Goal: Navigation & Orientation: Find specific page/section

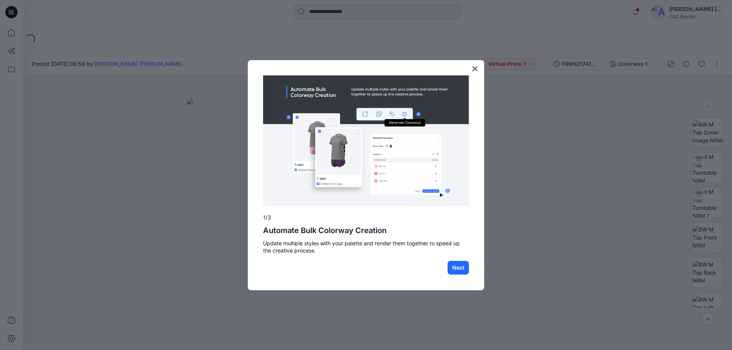
drag, startPoint x: 646, startPoint y: 12, endPoint x: 549, endPoint y: 228, distance: 236.8
click at [555, 219] on div at bounding box center [366, 175] width 732 height 350
click at [462, 270] on button "Next" at bounding box center [458, 268] width 21 height 14
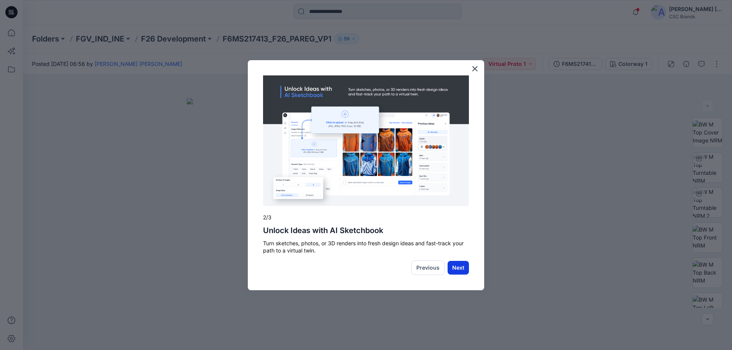
click at [462, 269] on button "Next" at bounding box center [458, 268] width 21 height 14
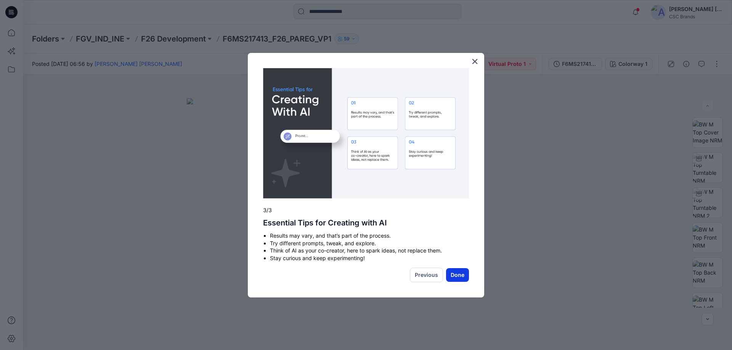
click at [458, 274] on button "Done" at bounding box center [457, 275] width 23 height 14
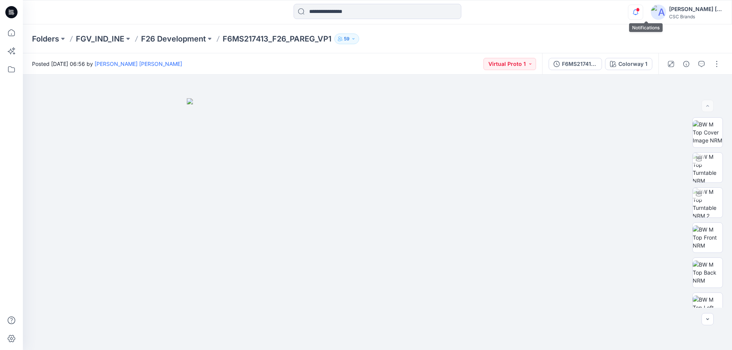
click at [643, 7] on icon "button" at bounding box center [635, 12] width 14 height 15
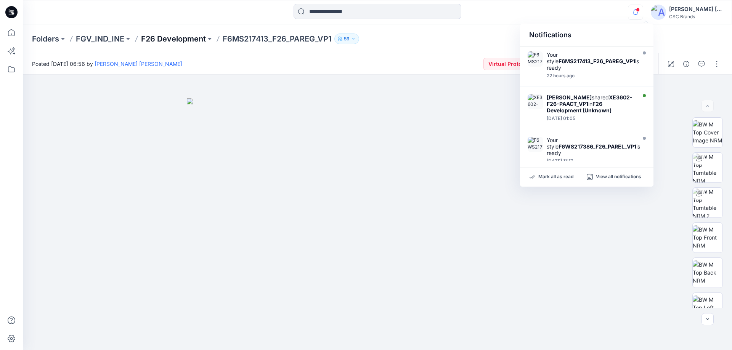
click at [164, 36] on p "F26 Development" at bounding box center [173, 39] width 65 height 11
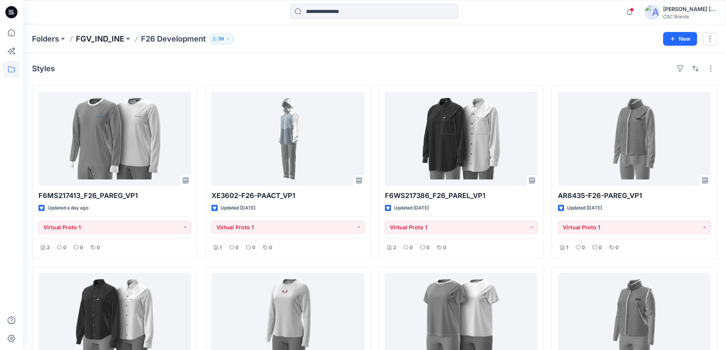
click at [106, 37] on p "FGV_IND_INE" at bounding box center [100, 39] width 48 height 11
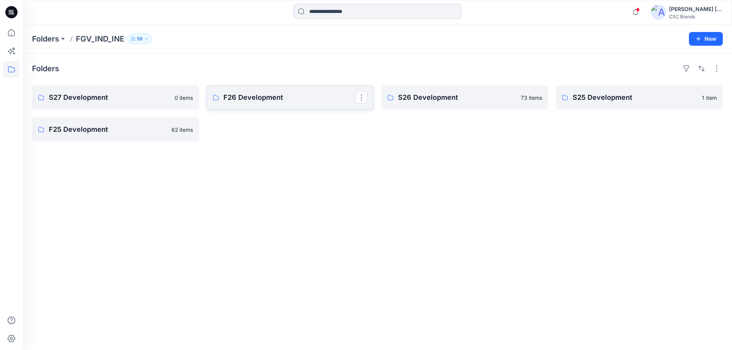
click at [267, 98] on p "F26 Development" at bounding box center [289, 97] width 132 height 11
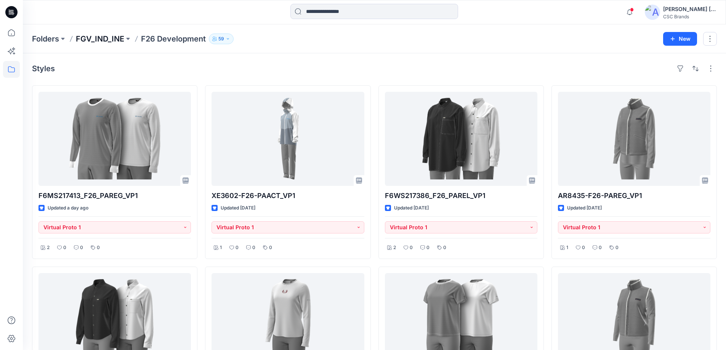
click at [104, 43] on p "FGV_IND_INE" at bounding box center [100, 39] width 48 height 11
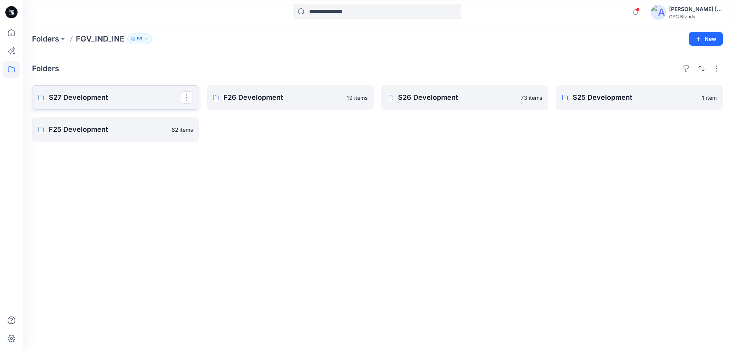
click at [82, 96] on p "S27 Development" at bounding box center [115, 97] width 132 height 11
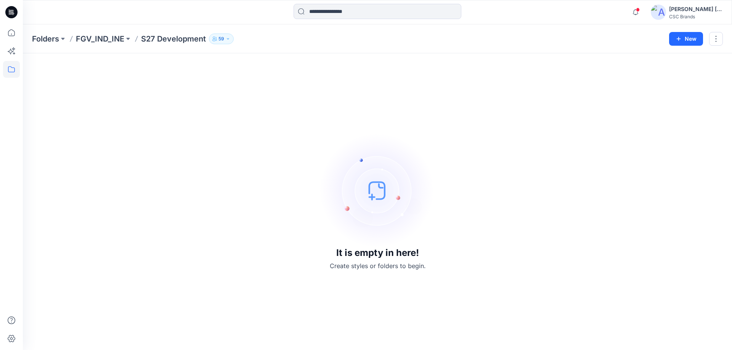
click at [156, 42] on p "S27 Development" at bounding box center [173, 39] width 65 height 11
click at [83, 34] on p "FGV_IND_INE" at bounding box center [100, 39] width 48 height 11
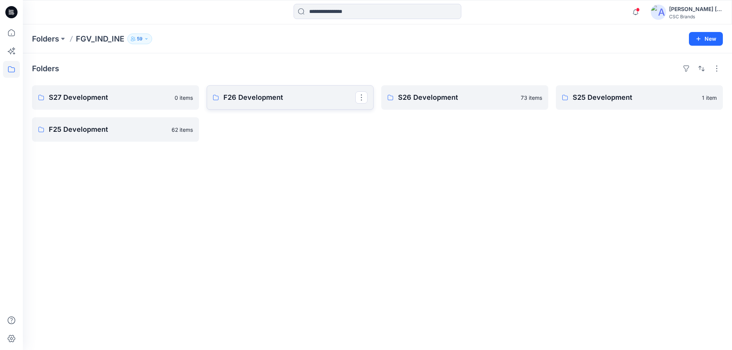
click at [249, 96] on p "F26 Development" at bounding box center [289, 97] width 132 height 11
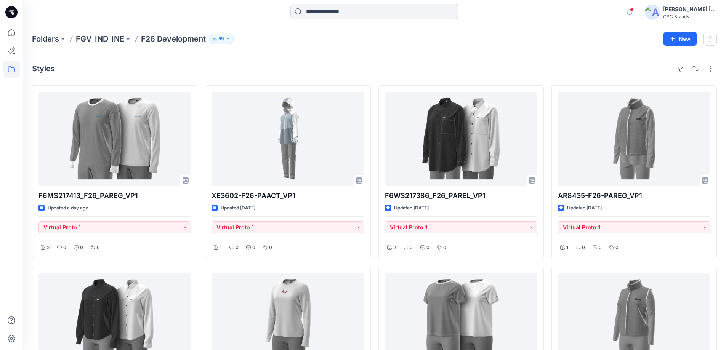
click at [230, 59] on div "Styles F6MS217413_F26_PAREG_VP1 Updated a day ago Virtual Proto 1 2 0 0 0 F6WS2…" at bounding box center [374, 355] width 703 height 605
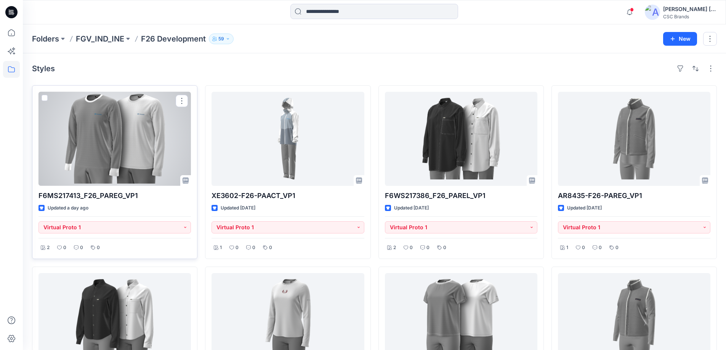
click at [105, 129] on div at bounding box center [115, 139] width 152 height 94
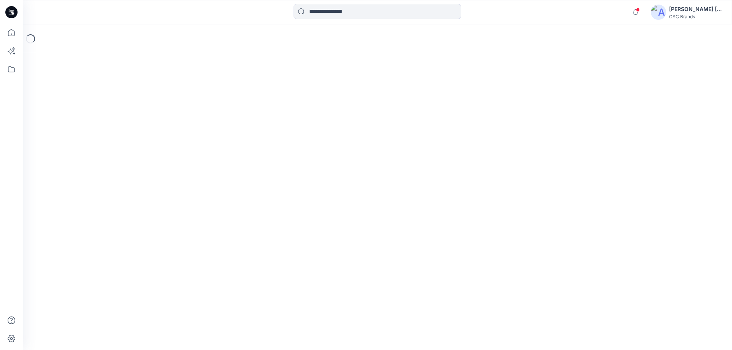
click at [105, 128] on div "Loading..." at bounding box center [377, 187] width 709 height 326
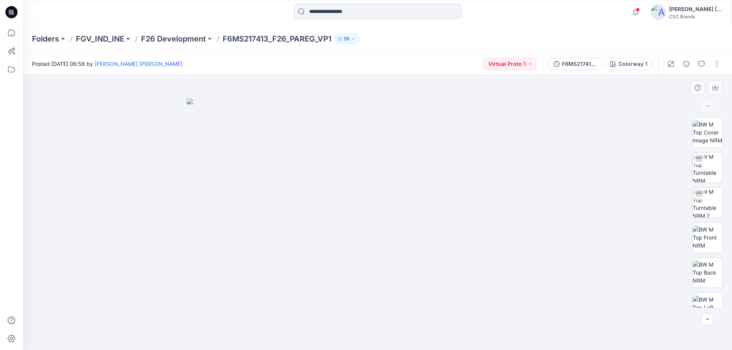
drag, startPoint x: 389, startPoint y: 129, endPoint x: 489, endPoint y: 298, distance: 196.5
click at [489, 298] on img at bounding box center [377, 224] width 381 height 252
click at [94, 39] on p "FGV_IND_INE" at bounding box center [100, 39] width 48 height 11
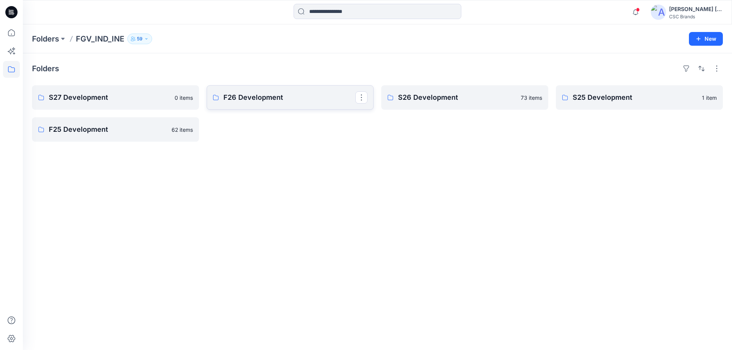
click at [242, 101] on p "F26 Development" at bounding box center [289, 97] width 132 height 11
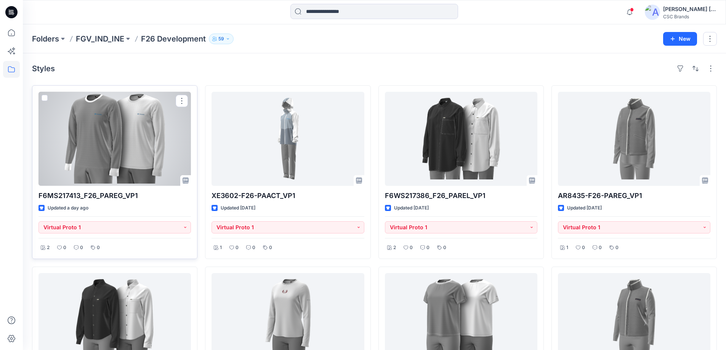
click at [149, 123] on div at bounding box center [115, 139] width 152 height 94
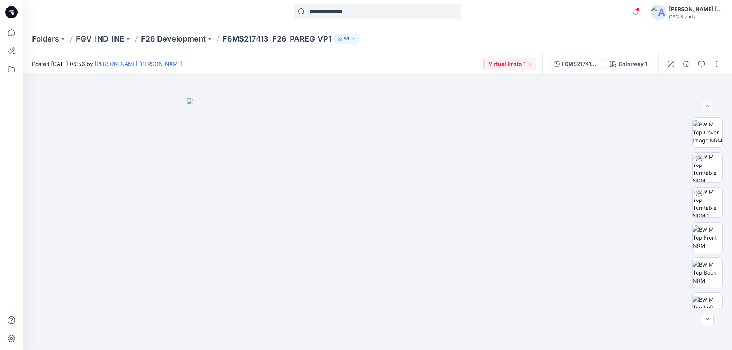
click at [666, 11] on img at bounding box center [658, 12] width 15 height 15
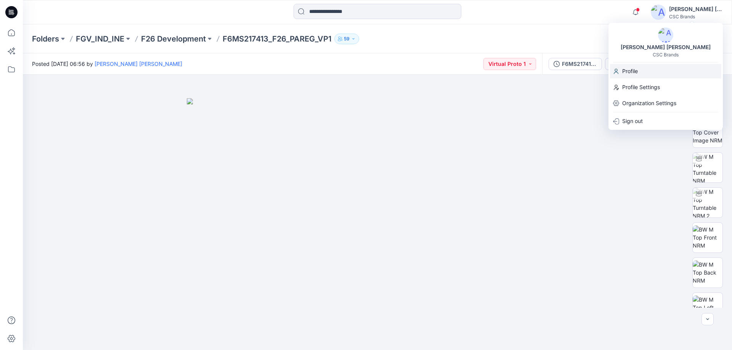
click at [635, 68] on p "Profile" at bounding box center [630, 71] width 16 height 14
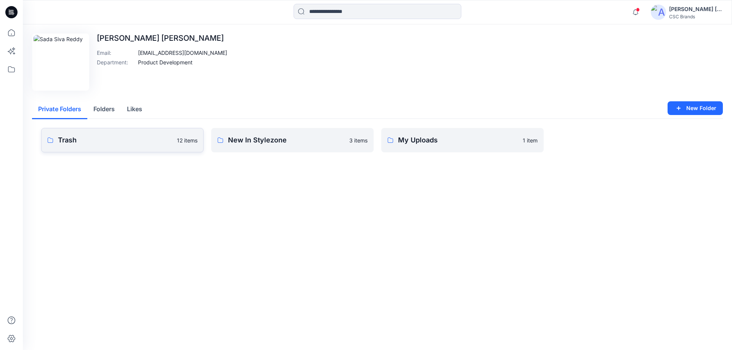
click at [86, 145] on p "Trash" at bounding box center [115, 140] width 114 height 11
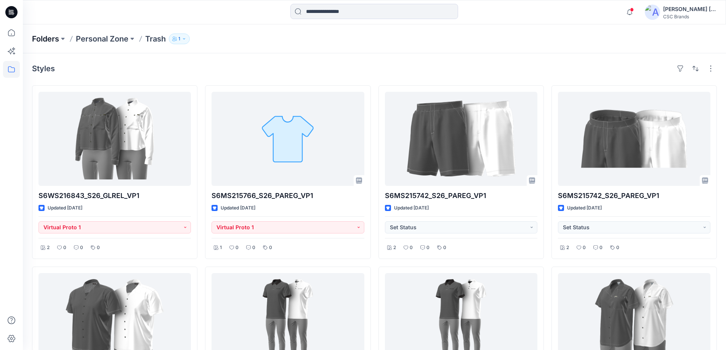
click at [49, 40] on p "Folders" at bounding box center [45, 39] width 27 height 11
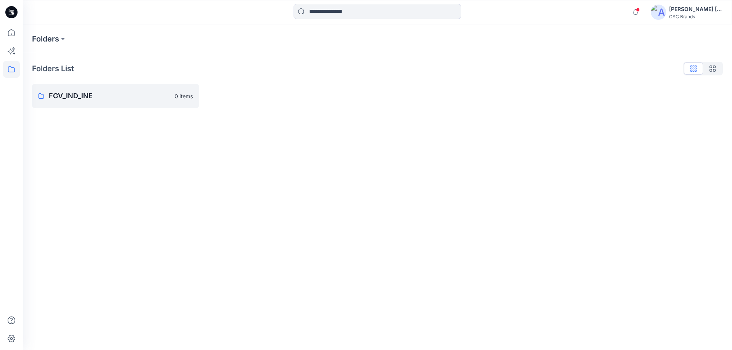
click at [666, 13] on img at bounding box center [658, 12] width 15 height 15
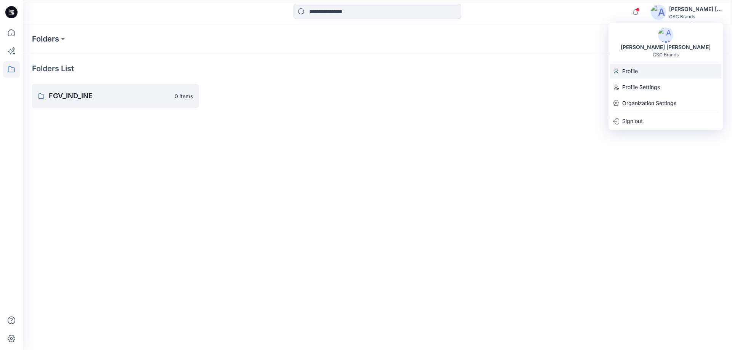
click at [632, 68] on p "Profile" at bounding box center [630, 71] width 16 height 14
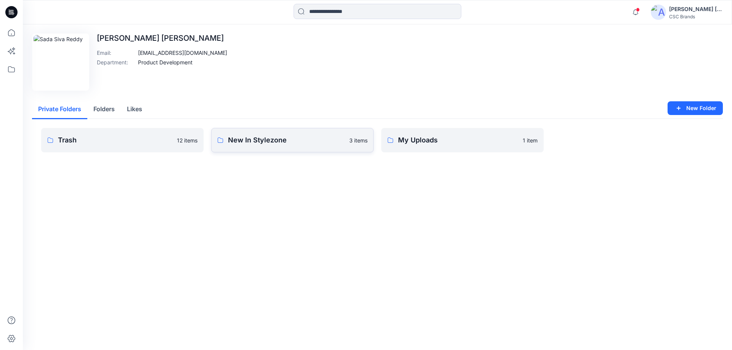
click at [270, 143] on p "New In Stylezone" at bounding box center [286, 140] width 117 height 11
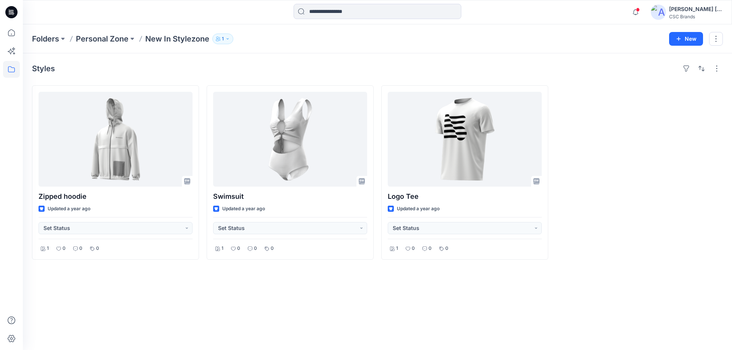
click at [666, 15] on img at bounding box center [658, 12] width 15 height 15
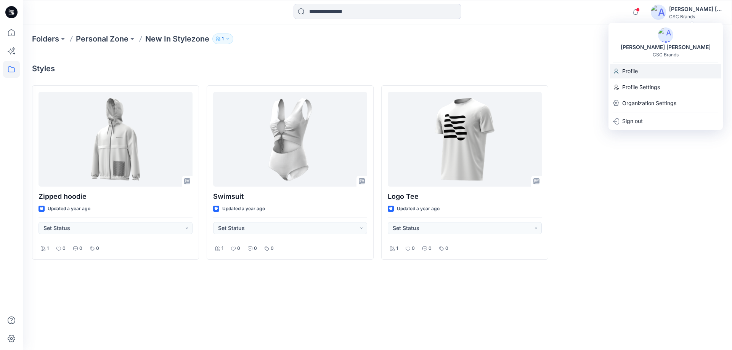
click at [629, 68] on p "Profile" at bounding box center [630, 71] width 16 height 14
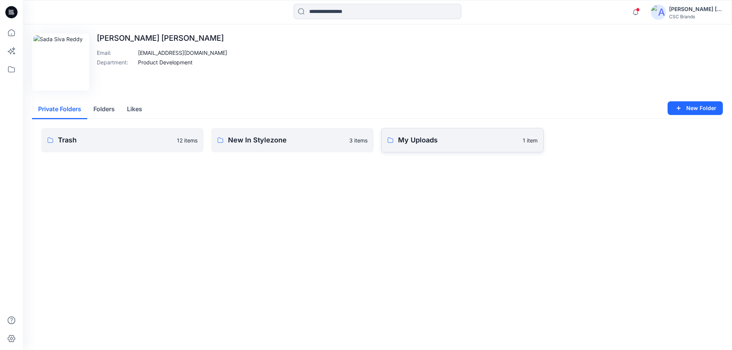
click at [451, 136] on p "My Uploads" at bounding box center [458, 140] width 120 height 11
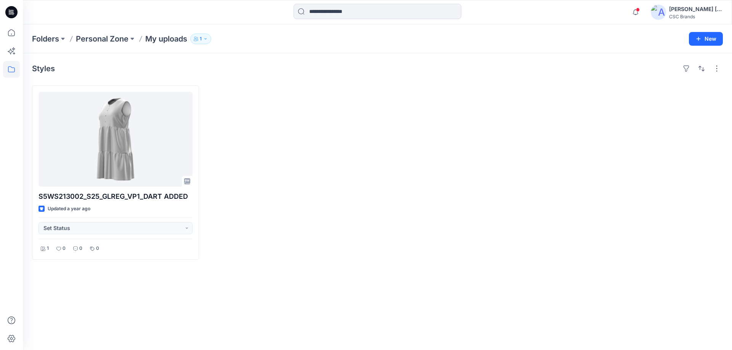
click at [686, 8] on div "[PERSON_NAME] [PERSON_NAME]" at bounding box center [695, 9] width 53 height 9
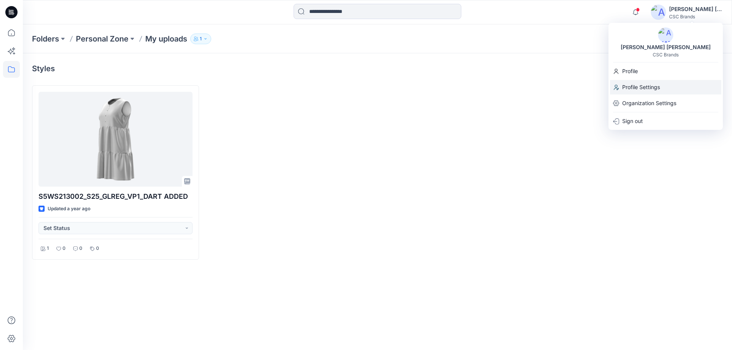
click at [650, 85] on p "Profile Settings" at bounding box center [641, 87] width 38 height 14
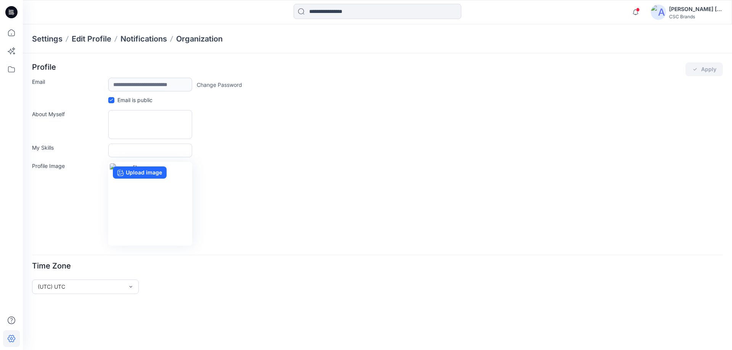
click at [701, 11] on div "[PERSON_NAME] [PERSON_NAME]" at bounding box center [695, 9] width 53 height 9
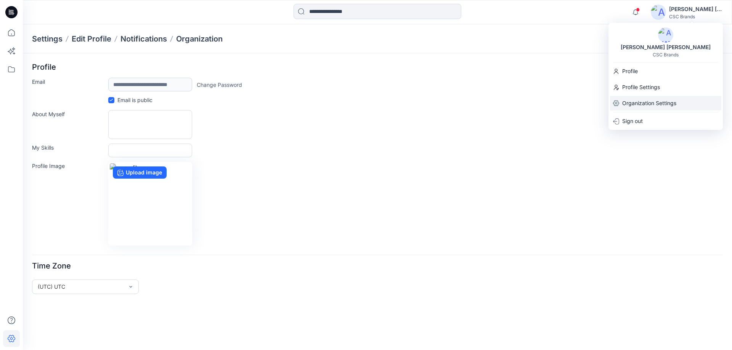
click at [634, 103] on p "Organization Settings" at bounding box center [649, 103] width 54 height 14
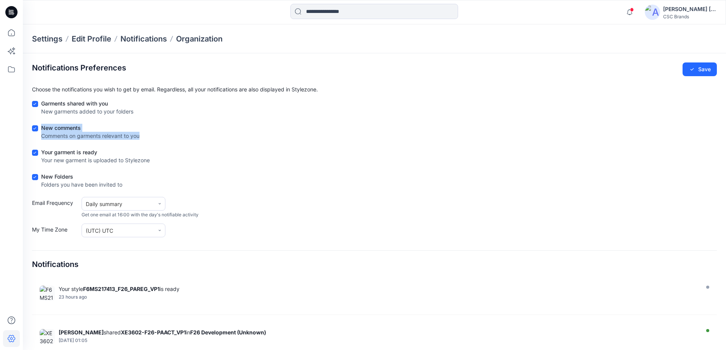
drag, startPoint x: 40, startPoint y: 136, endPoint x: 140, endPoint y: 140, distance: 99.9
click at [140, 140] on div "New comments Comments on garments relevant to you" at bounding box center [374, 133] width 685 height 19
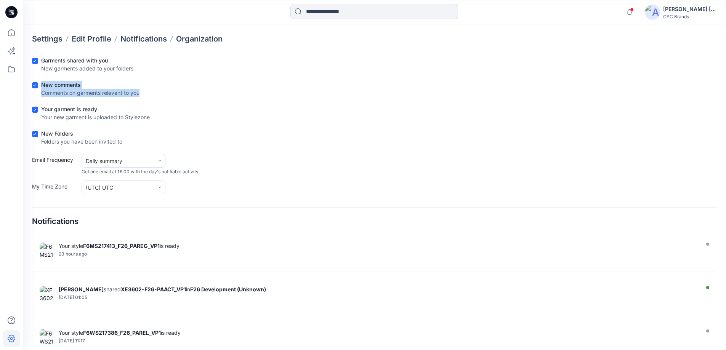
scroll to position [55, 0]
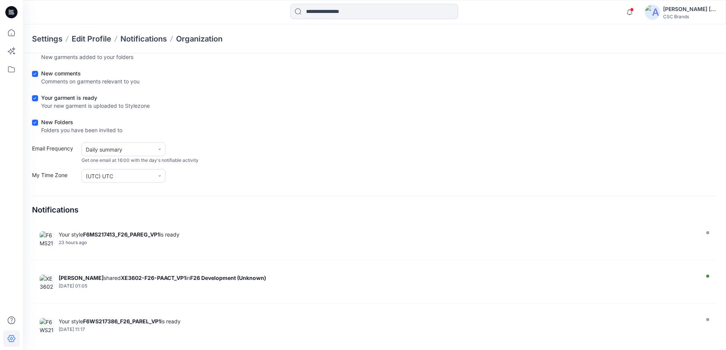
click at [191, 103] on div "Your garment is ready Your new garment is uploaded to Stylezone" at bounding box center [374, 103] width 685 height 19
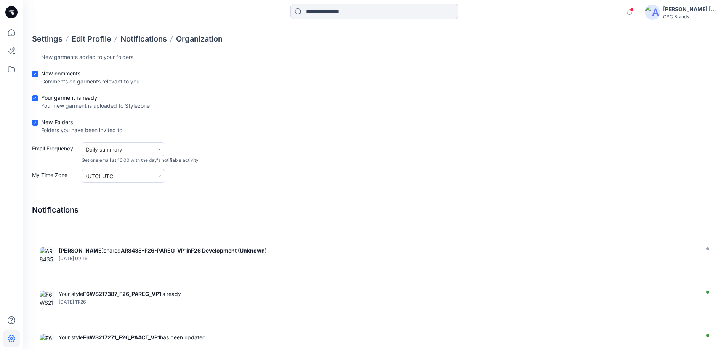
scroll to position [152, 0]
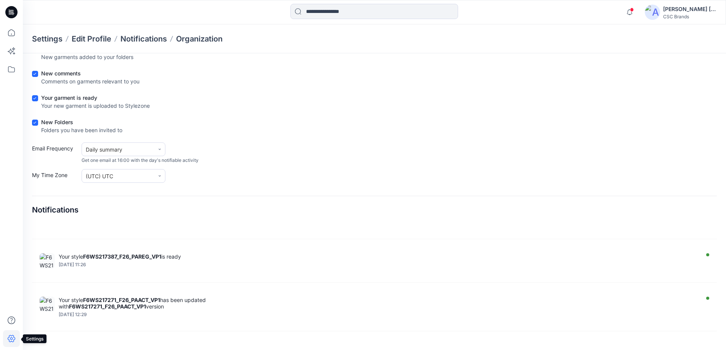
click at [10, 338] on icon at bounding box center [11, 338] width 17 height 17
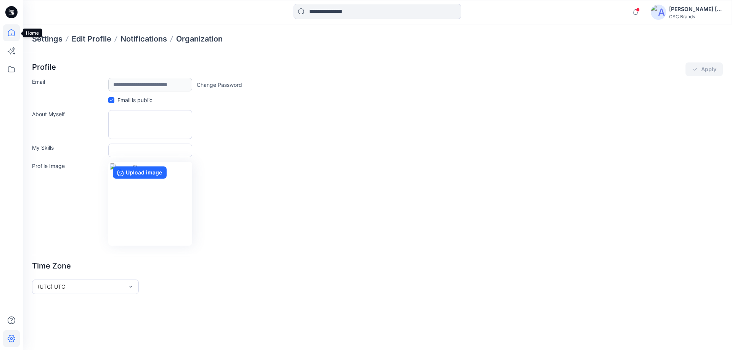
click at [10, 29] on icon at bounding box center [11, 32] width 17 height 17
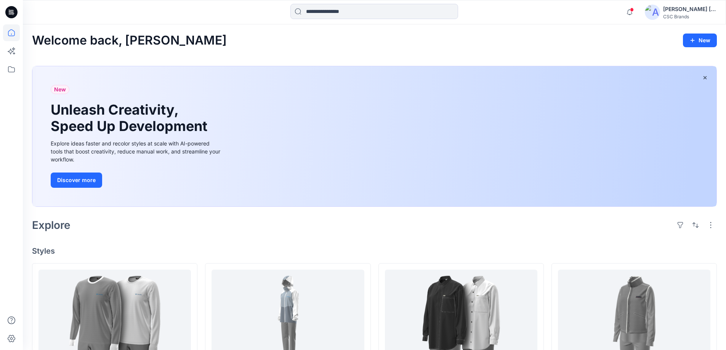
click at [603, 143] on div "New Unleash Creativity, Speed Up Development Explore ideas faster and recolor s…" at bounding box center [374, 136] width 684 height 141
click at [564, 176] on div "New Unleash Creativity, Speed Up Development Explore ideas faster and recolor s…" at bounding box center [374, 136] width 684 height 141
click at [564, 178] on div "New Unleash Creativity, Speed Up Development Explore ideas faster and recolor s…" at bounding box center [374, 136] width 684 height 141
click at [438, 144] on div "New Unleash Creativity, Speed Up Development Explore ideas faster and recolor s…" at bounding box center [374, 136] width 684 height 141
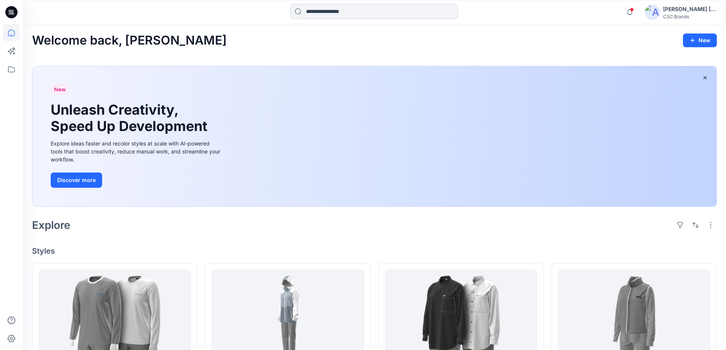
click at [438, 144] on div "New Unleash Creativity, Speed Up Development Explore ideas faster and recolor s…" at bounding box center [374, 136] width 684 height 141
click at [379, 148] on div "New Unleash Creativity, Speed Up Development Explore ideas faster and recolor s…" at bounding box center [374, 136] width 684 height 141
drag, startPoint x: 460, startPoint y: 91, endPoint x: 470, endPoint y: 107, distance: 18.6
click at [460, 93] on div "New Unleash Creativity, Speed Up Development Explore ideas faster and recolor s…" at bounding box center [374, 136] width 684 height 141
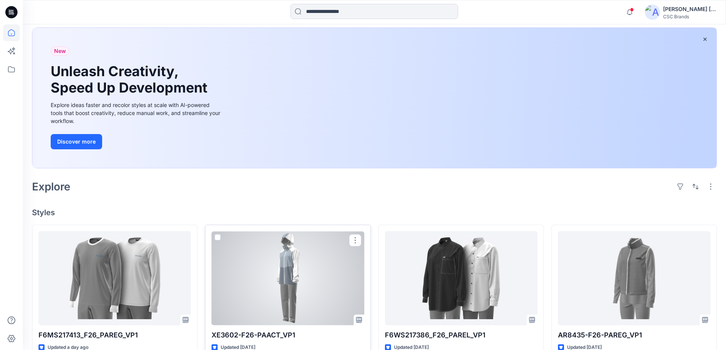
scroll to position [38, 0]
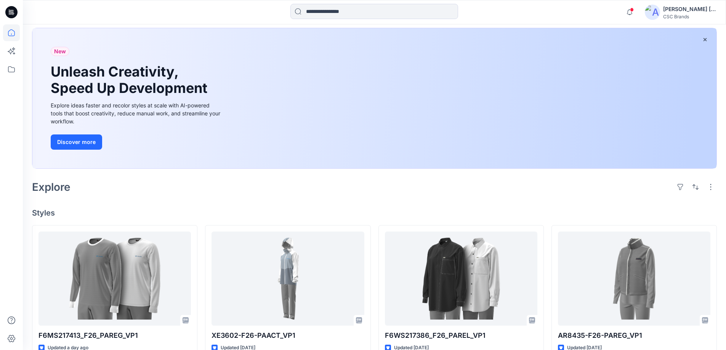
click at [467, 143] on div "New Unleash Creativity, Speed Up Development Explore ideas faster and recolor s…" at bounding box center [374, 98] width 684 height 141
click at [448, 140] on div "New Unleash Creativity, Speed Up Development Explore ideas faster and recolor s…" at bounding box center [374, 98] width 684 height 141
drag, startPoint x: 534, startPoint y: 141, endPoint x: 422, endPoint y: 143, distance: 112.5
click at [424, 143] on div "New Unleash Creativity, Speed Up Development Explore ideas faster and recolor s…" at bounding box center [374, 98] width 684 height 141
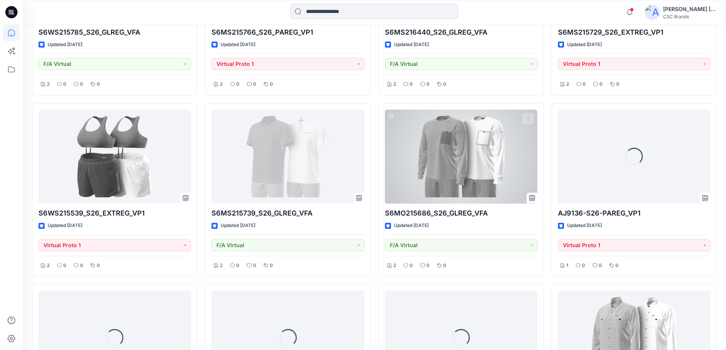
scroll to position [2032, 0]
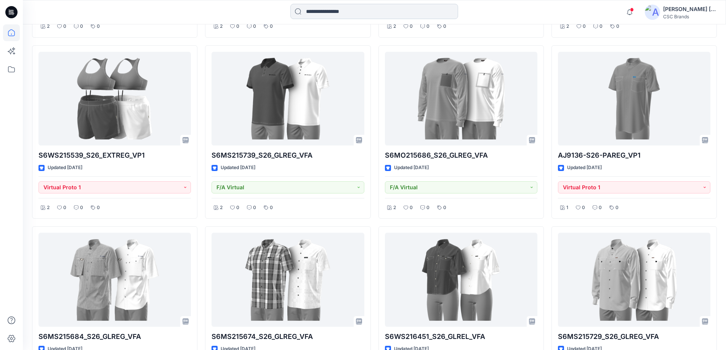
click at [322, 15] on input at bounding box center [374, 11] width 168 height 15
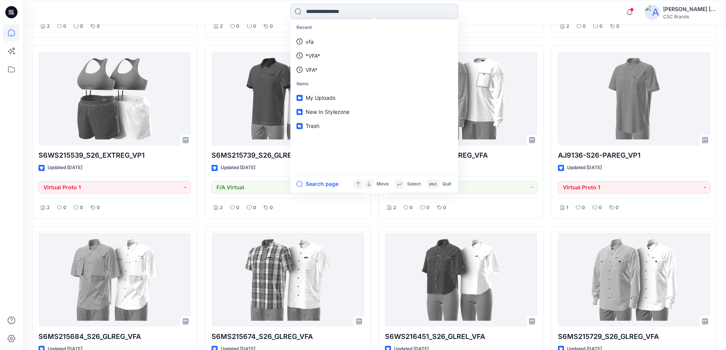
click at [295, 12] on input at bounding box center [374, 11] width 168 height 15
click at [115, 16] on div at bounding box center [111, 12] width 176 height 17
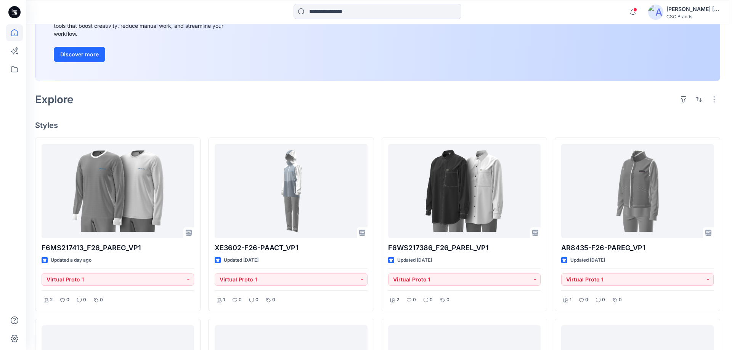
scroll to position [0, 0]
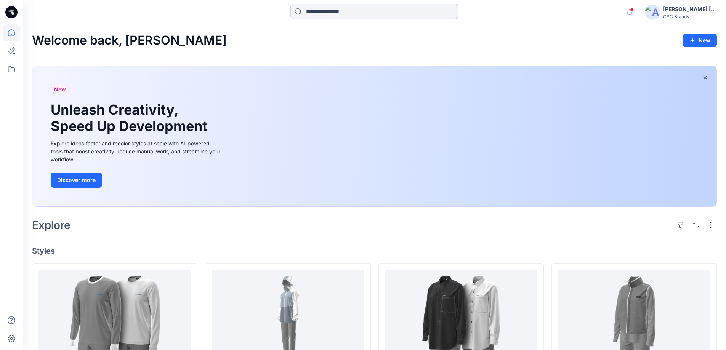
click at [351, 15] on input at bounding box center [374, 11] width 168 height 15
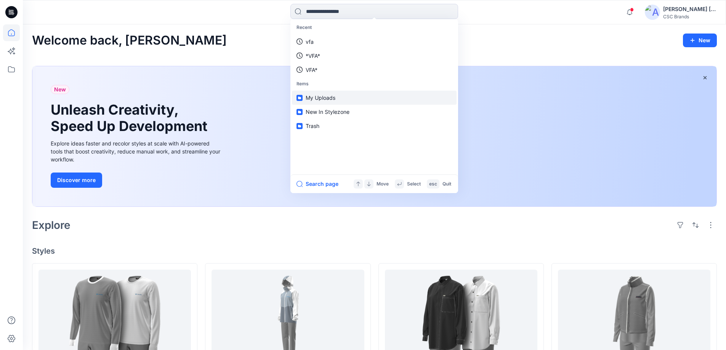
click at [322, 101] on p "My Uploads" at bounding box center [321, 98] width 30 height 8
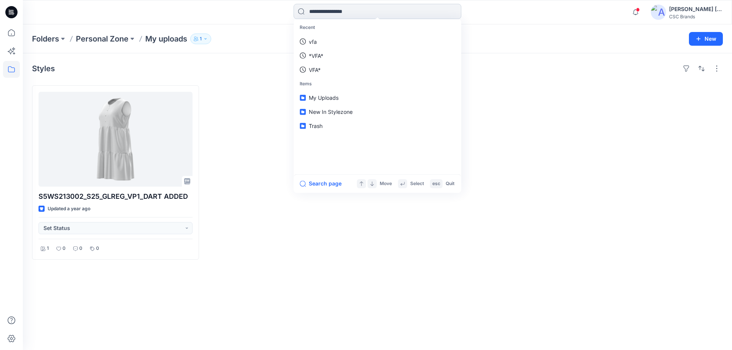
click at [359, 7] on input at bounding box center [378, 11] width 168 height 15
click at [40, 39] on p "Folders" at bounding box center [45, 39] width 27 height 11
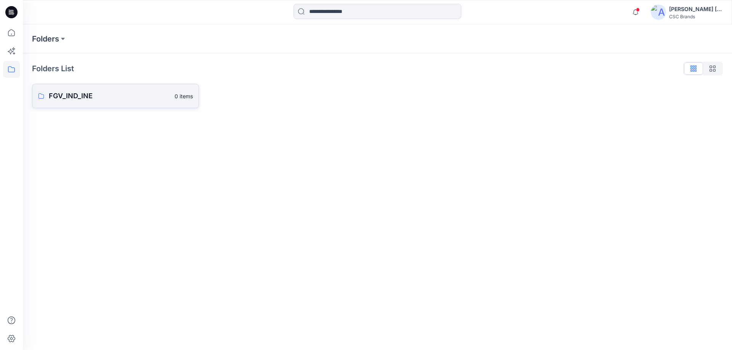
click at [76, 95] on p "FGV_IND_INE" at bounding box center [109, 96] width 121 height 11
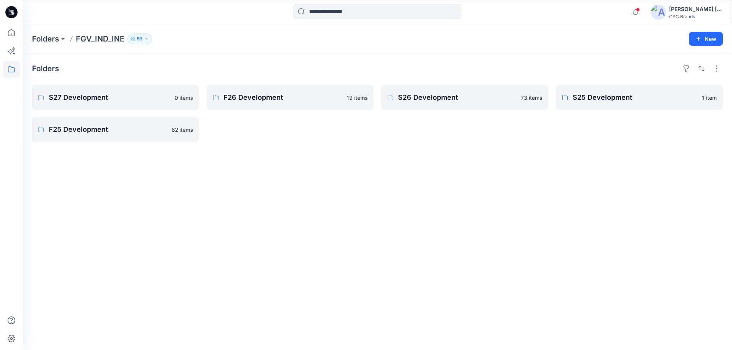
click at [146, 38] on icon "button" at bounding box center [146, 38] width 2 height 1
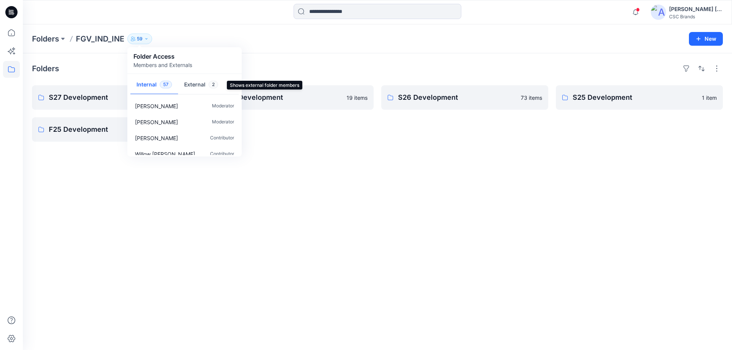
click at [199, 81] on button "External 2" at bounding box center [201, 84] width 46 height 19
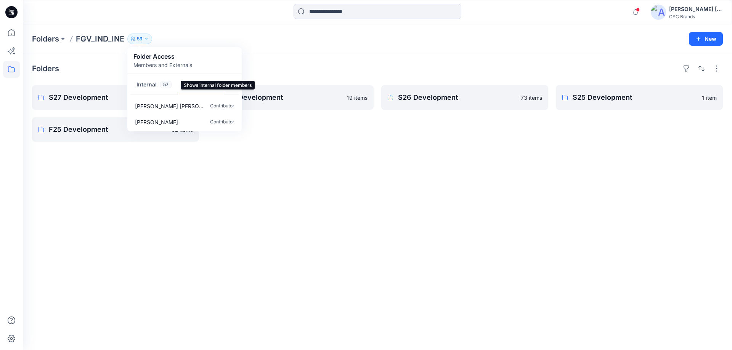
click at [163, 83] on span "57" at bounding box center [166, 85] width 12 height 8
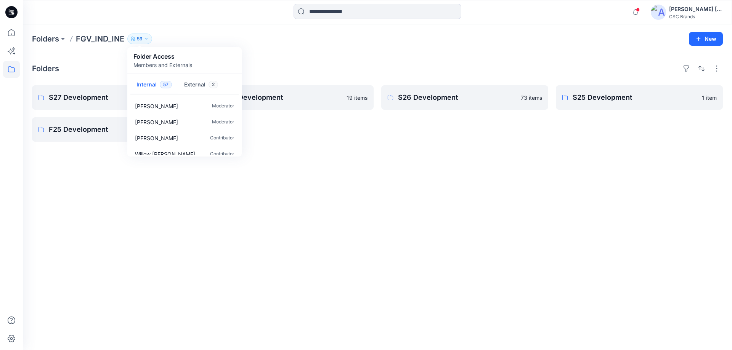
click at [379, 262] on div "Folders S27 Development 0 items F25 Development 62 items F26 Development 19 ite…" at bounding box center [377, 201] width 709 height 297
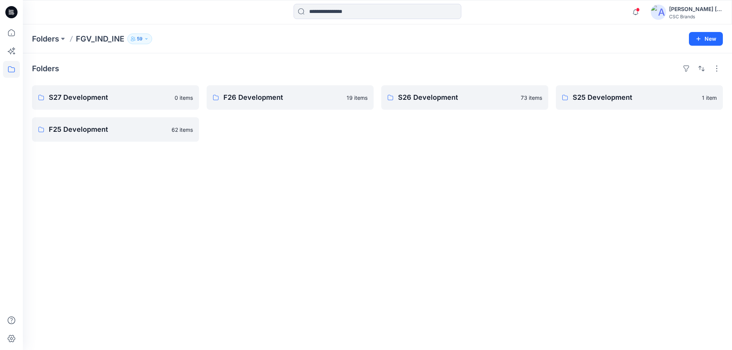
click at [666, 9] on img at bounding box center [658, 12] width 15 height 15
click at [324, 258] on div "Folders S27 Development 0 items F25 Development 62 items F26 Development 19 ite…" at bounding box center [377, 201] width 709 height 297
